Goal: Task Accomplishment & Management: Manage account settings

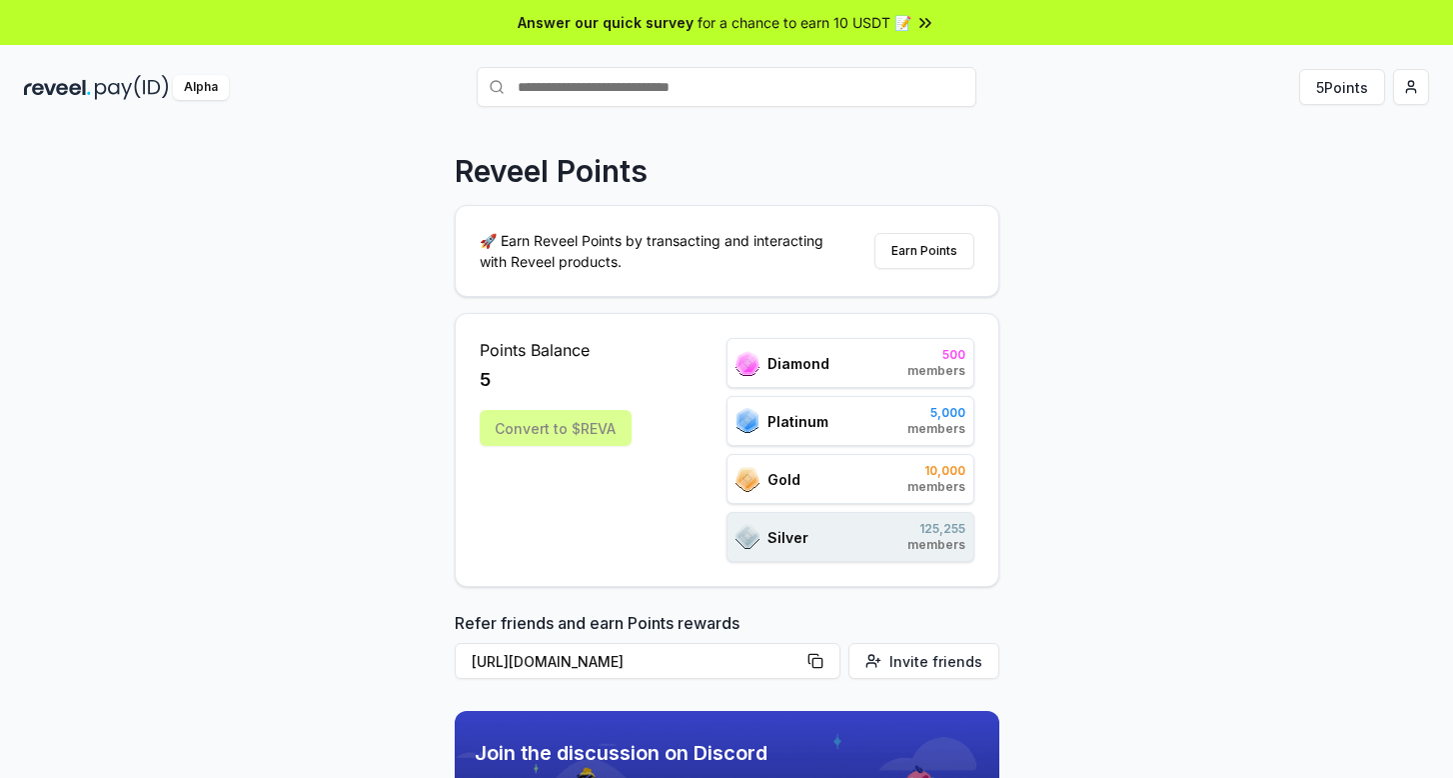
click at [1387, 104] on div "5 Points" at bounding box center [1202, 87] width 453 height 36
click at [1405, 91] on html "Answer our quick survey for a chance to earn 10 USDT 📝 Alpha 5 Points Reveel Po…" at bounding box center [726, 389] width 1453 height 778
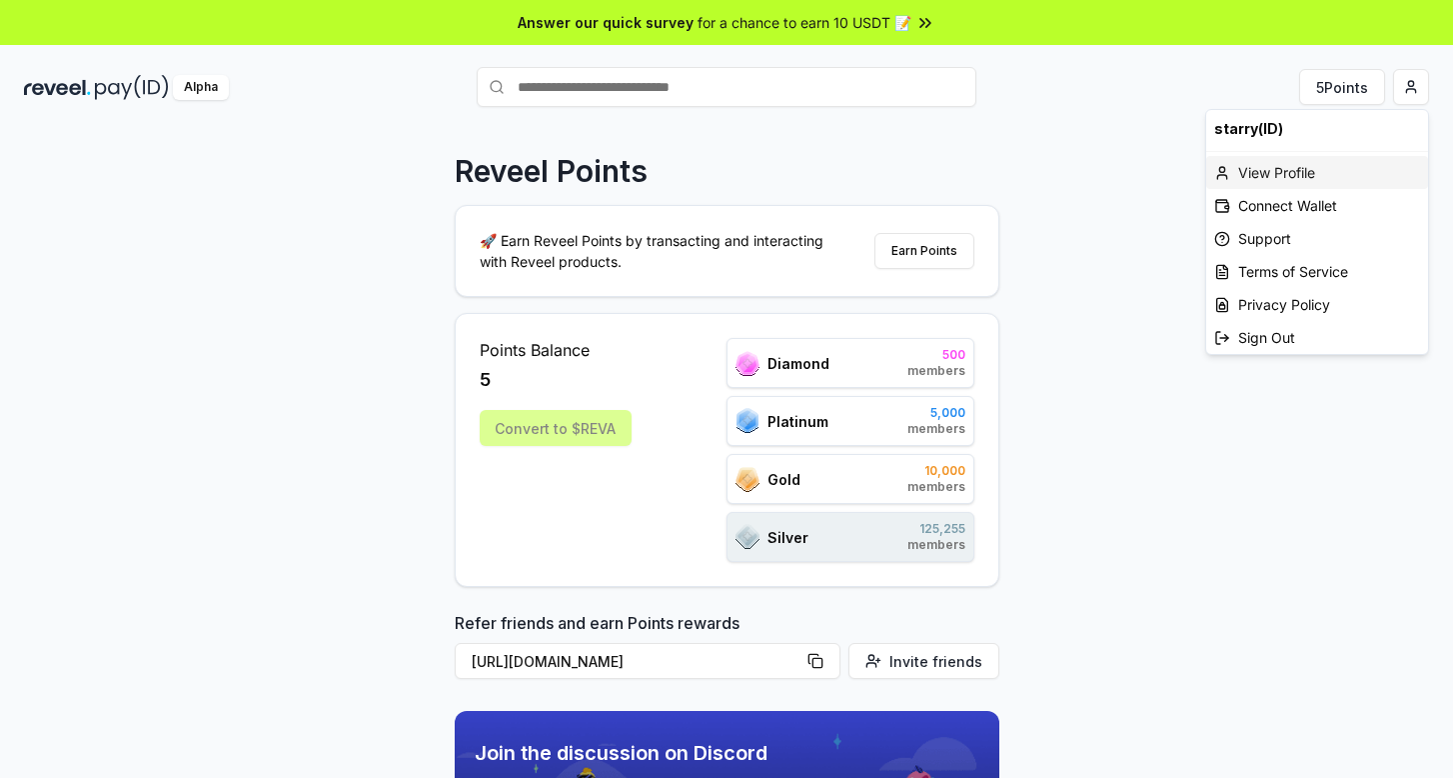
click at [1341, 165] on div "View Profile" at bounding box center [1317, 172] width 222 height 33
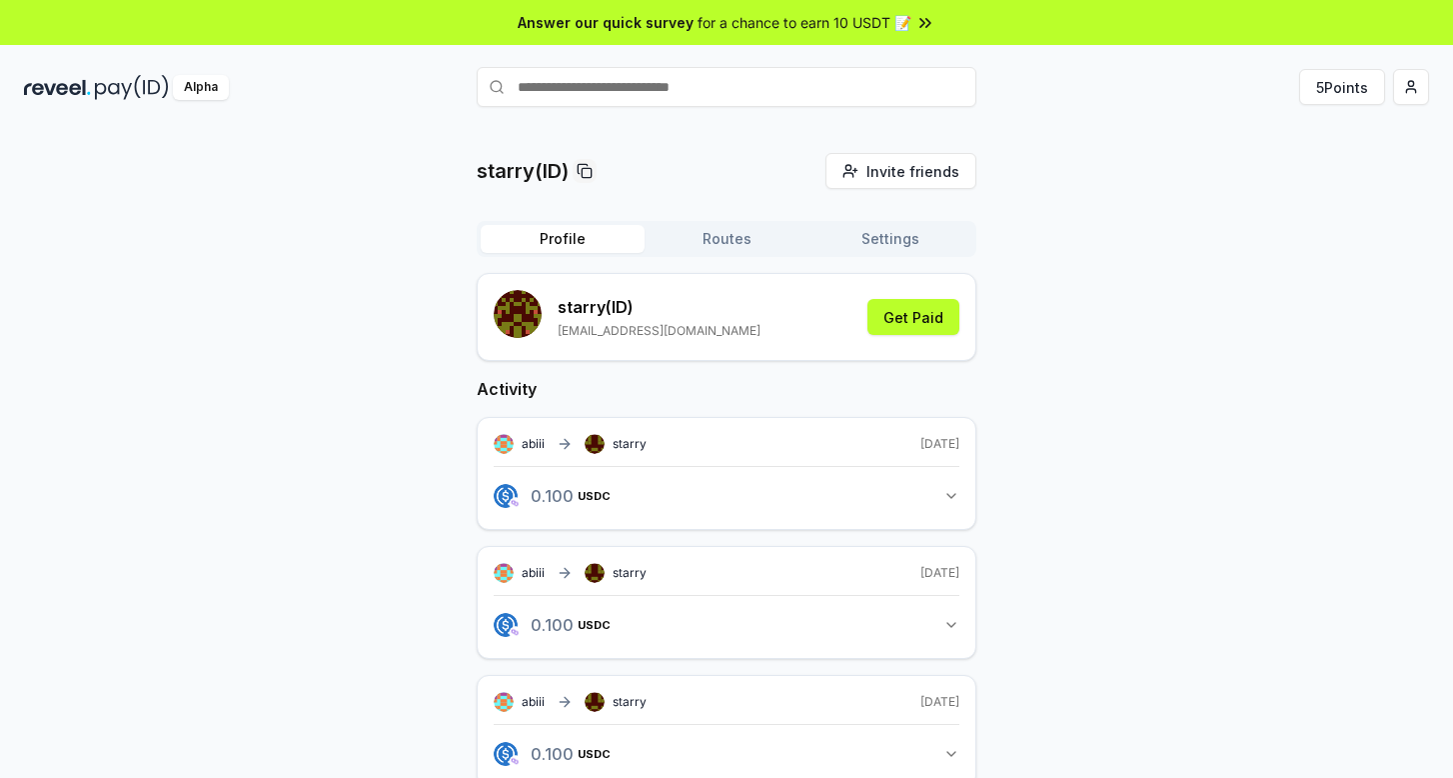
click at [127, 96] on img at bounding box center [132, 87] width 74 height 25
drag, startPoint x: 708, startPoint y: 334, endPoint x: 555, endPoint y: 332, distance: 152.9
click at [555, 332] on div "starry (ID) [EMAIL_ADDRESS][DOMAIN_NAME] Get Paid" at bounding box center [727, 317] width 466 height 54
copy p "[EMAIL_ADDRESS][DOMAIN_NAME]"
click at [718, 239] on button "Routes" at bounding box center [727, 239] width 164 height 28
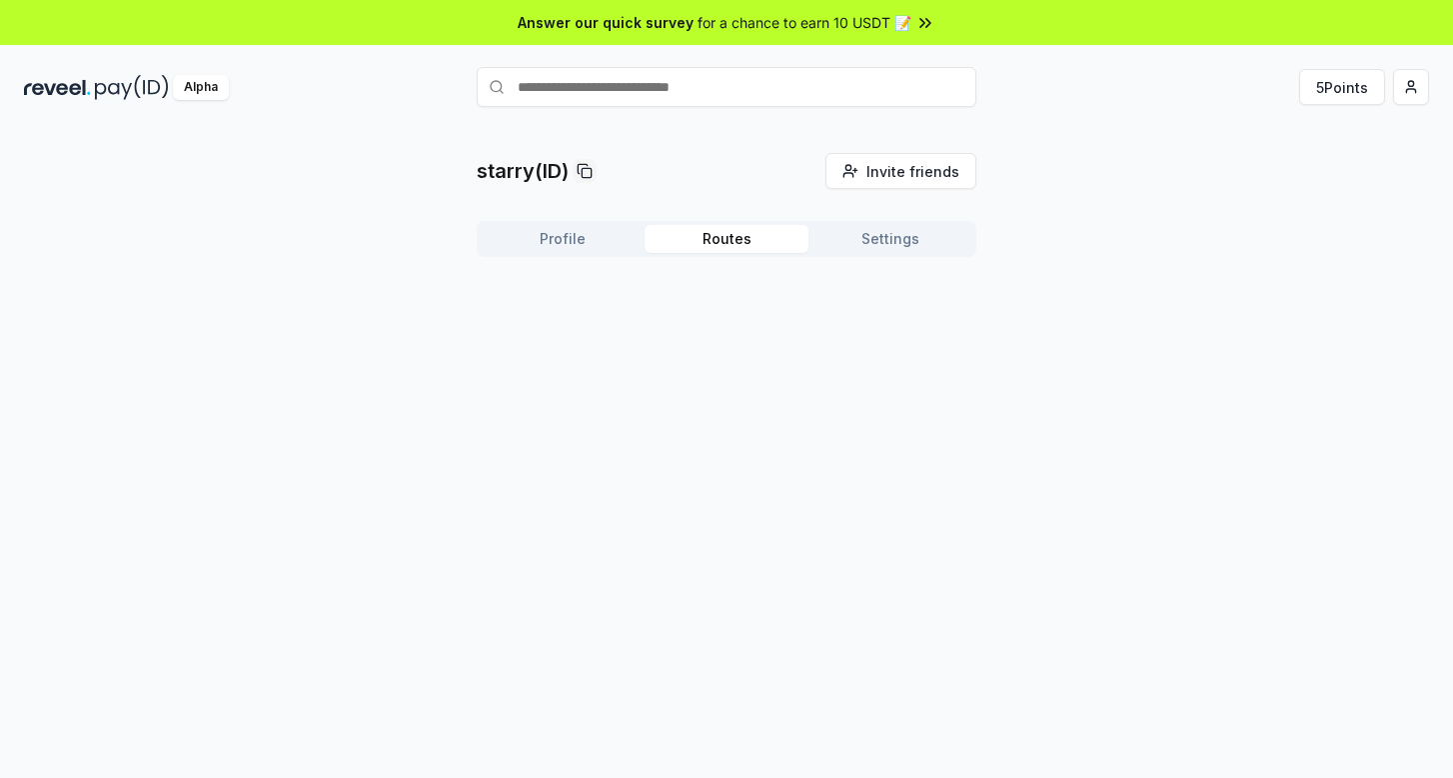
click at [844, 246] on button "Settings" at bounding box center [891, 239] width 164 height 28
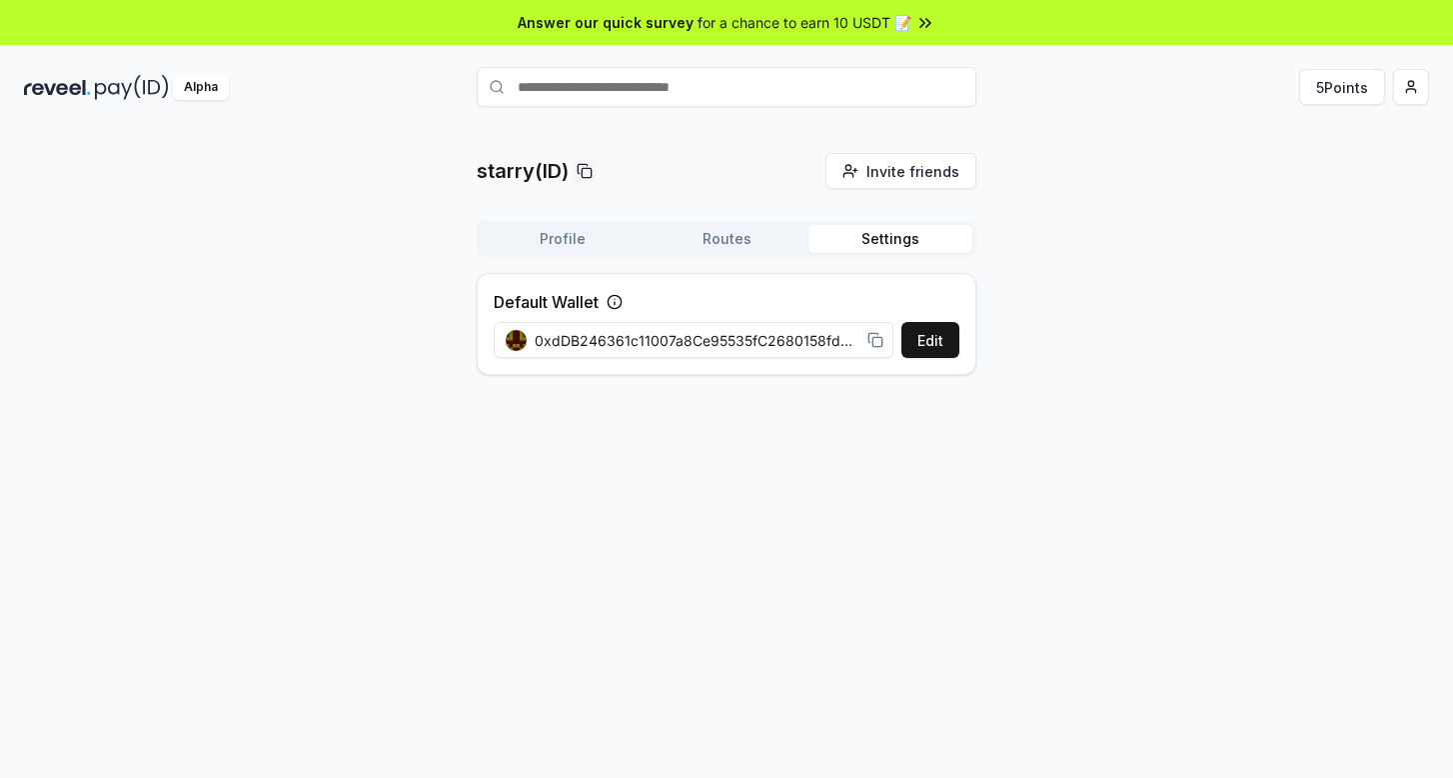
click at [865, 340] on div "0xdDB246361c11007a8Ce95535fC2680158fd2Aee0" at bounding box center [695, 340] width 378 height 21
click at [884, 349] on div "0xdDB246361c11007a8Ce95535fC2680158fd2Aee0" at bounding box center [695, 340] width 402 height 45
click at [878, 339] on icon at bounding box center [875, 340] width 16 height 16
